Goal: Find specific page/section: Find specific page/section

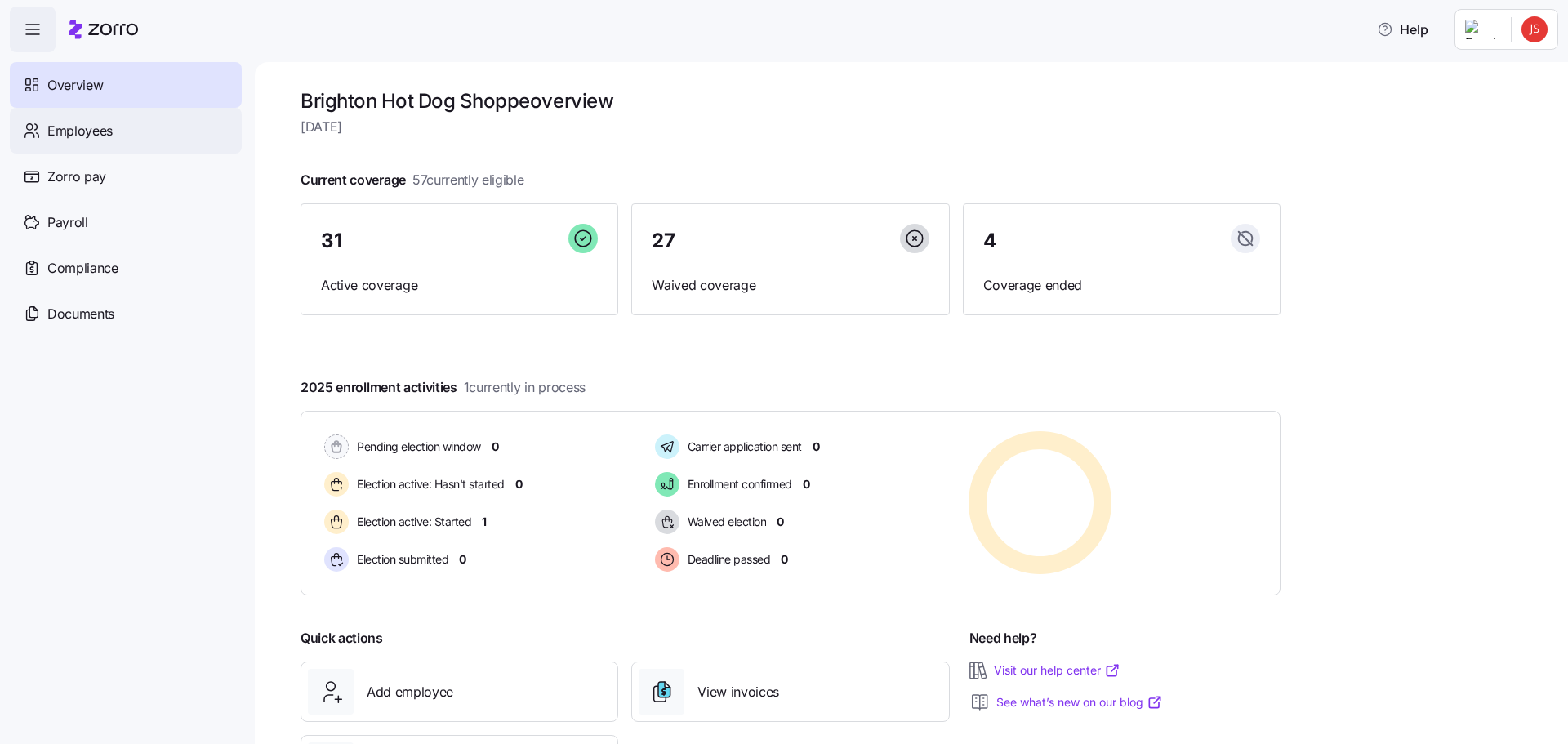
click at [116, 139] on div "Employees" at bounding box center [125, 130] width 232 height 46
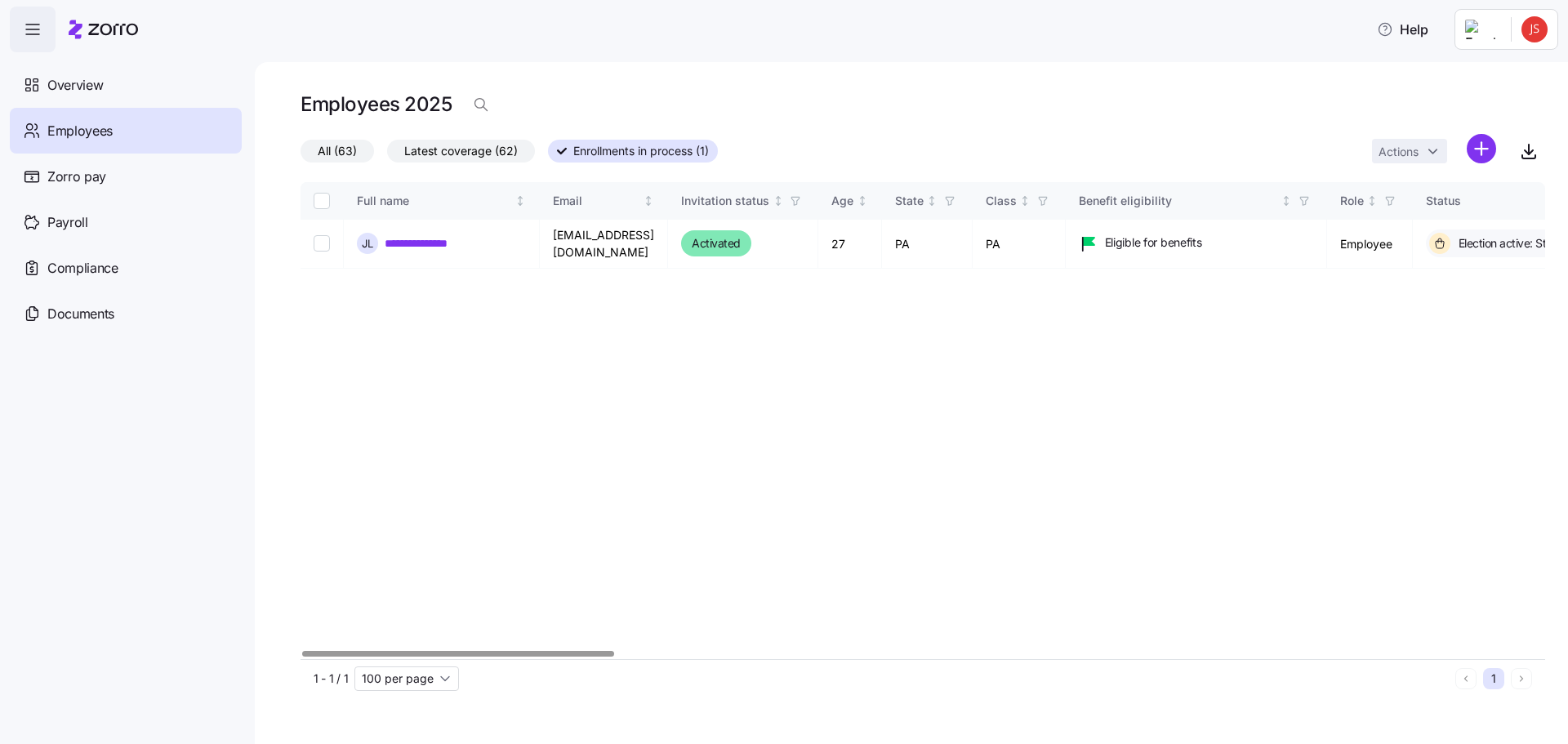
click at [300, 649] on div at bounding box center [922, 654] width 1244 height 10
click at [103, 121] on span "Employees" at bounding box center [80, 131] width 65 height 21
drag, startPoint x: 464, startPoint y: 148, endPoint x: 333, endPoint y: 155, distance: 131.2
click at [465, 150] on span "Latest coverage (62)" at bounding box center [461, 151] width 114 height 21
click at [387, 155] on input "Latest coverage (62)" at bounding box center [387, 155] width 0 height 0
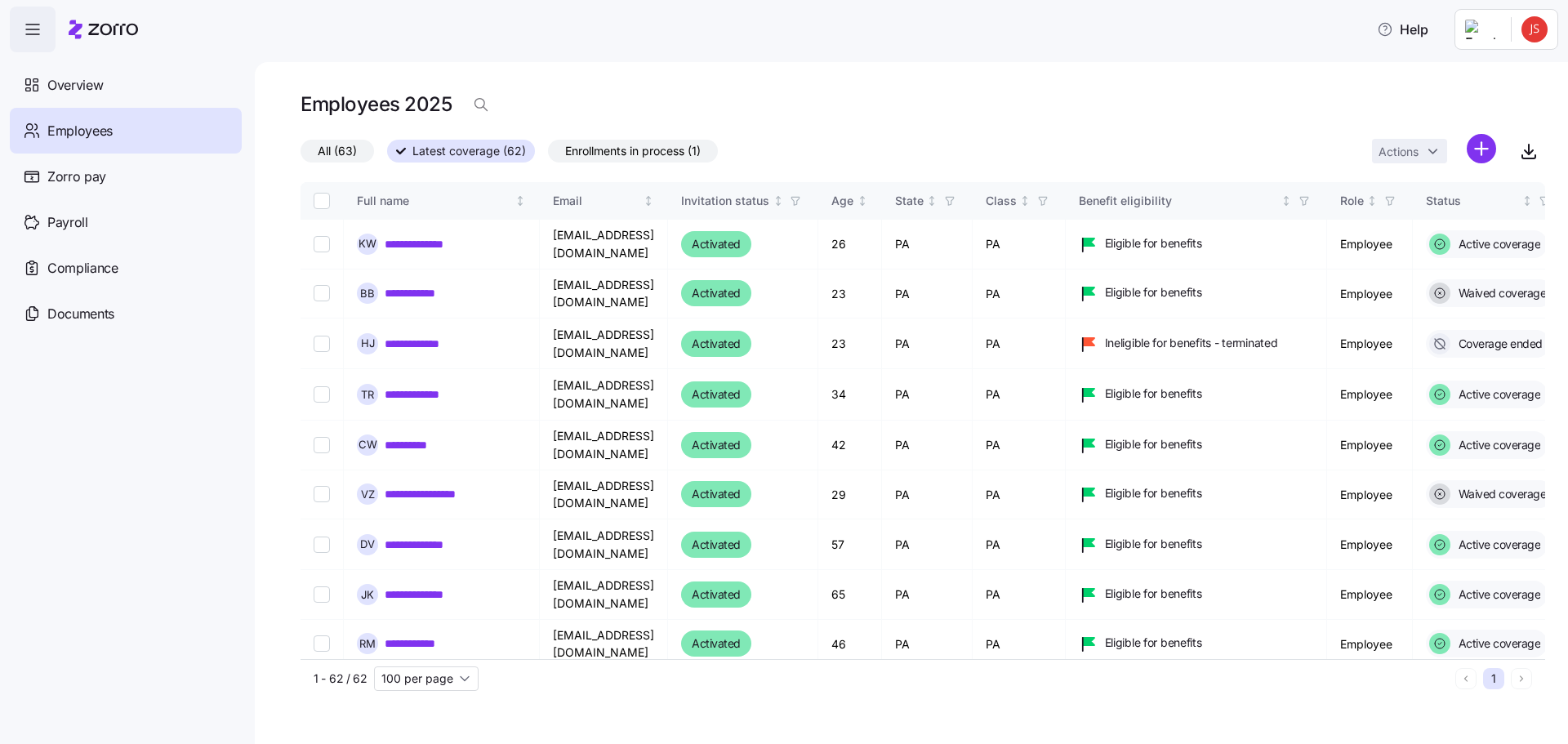
click at [334, 152] on span "All (63)" at bounding box center [337, 151] width 39 height 21
click at [300, 155] on input "All (63)" at bounding box center [300, 155] width 0 height 0
